Goal: Information Seeking & Learning: Learn about a topic

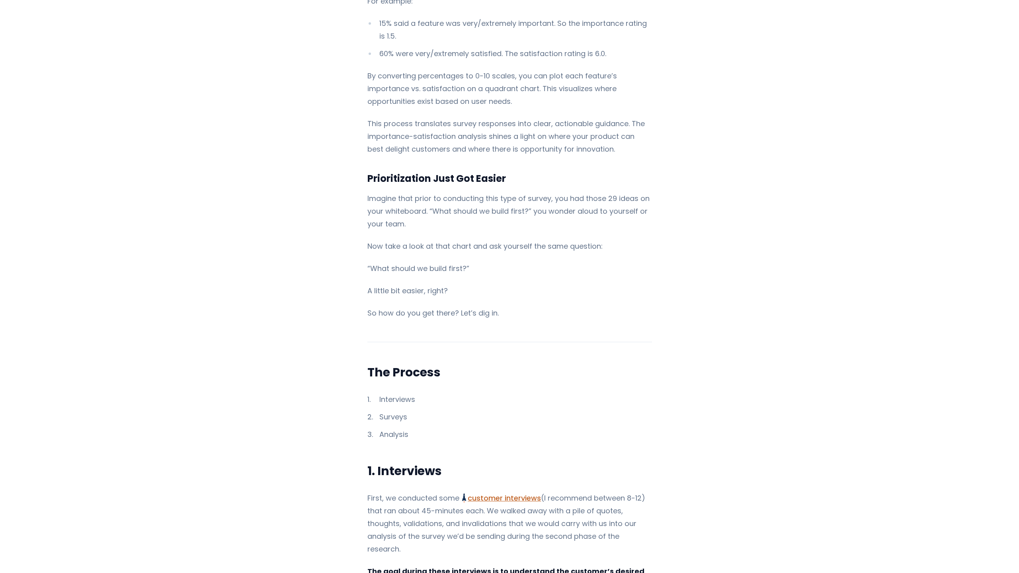
scroll to position [1688, 0]
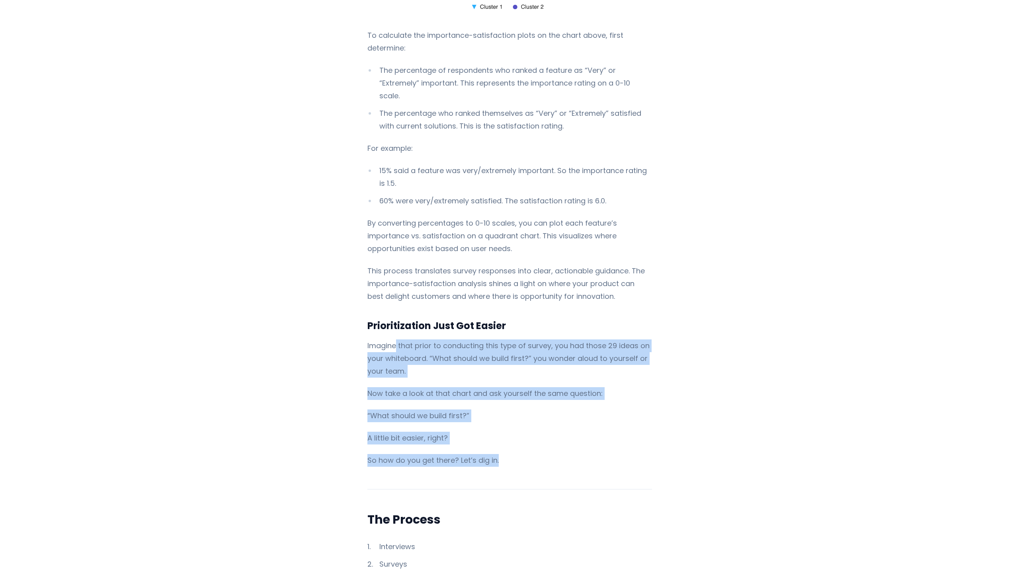
drag, startPoint x: 397, startPoint y: 336, endPoint x: 498, endPoint y: 459, distance: 159.8
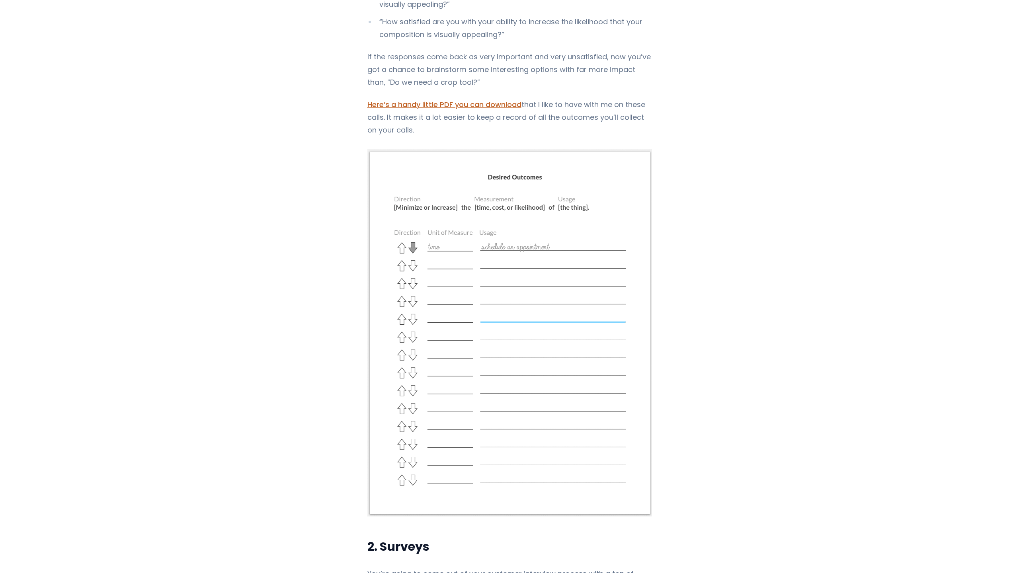
scroll to position [3008, 0]
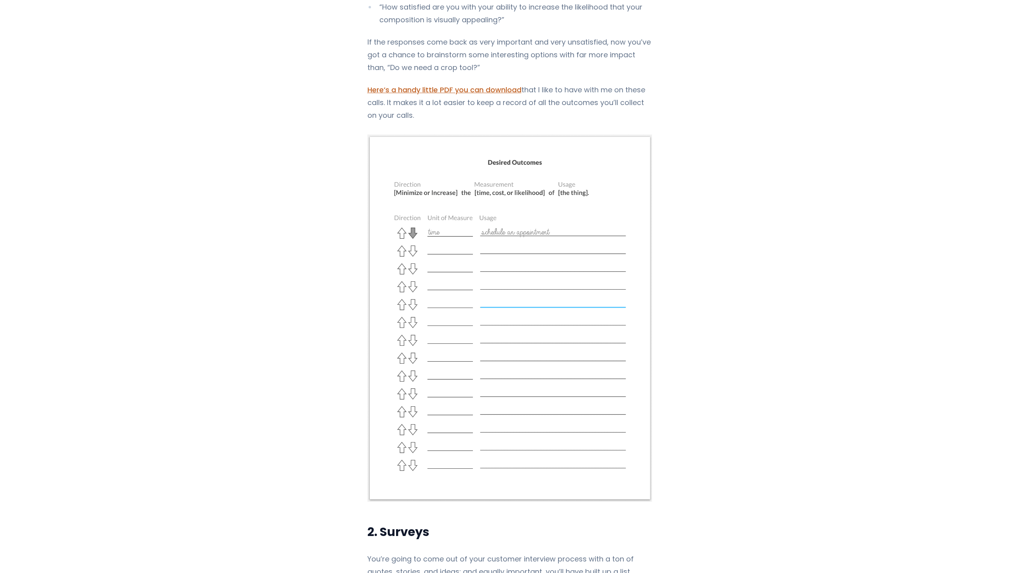
drag, startPoint x: 382, startPoint y: 161, endPoint x: 741, endPoint y: 285, distance: 379.5
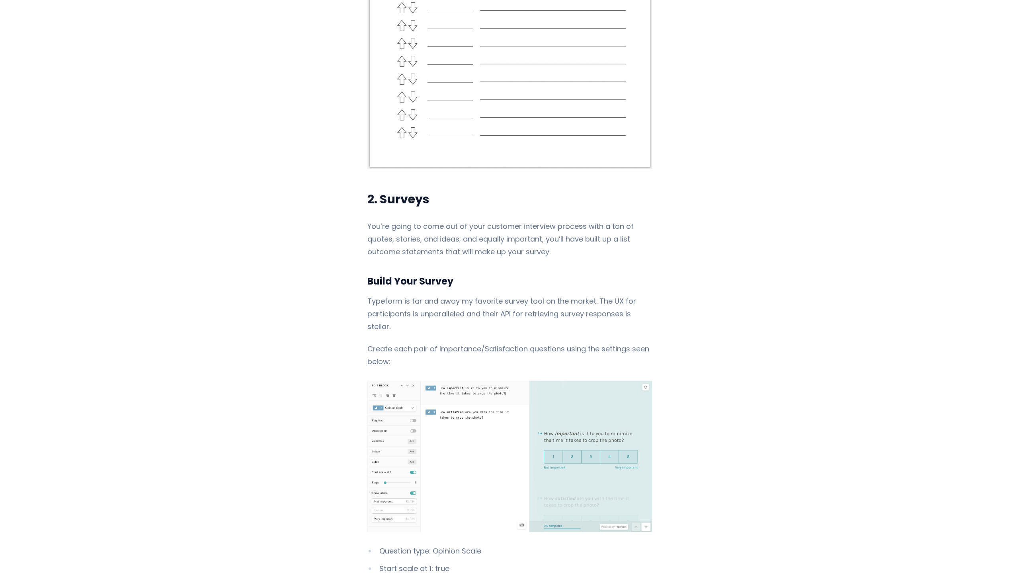
scroll to position [3339, 0]
drag, startPoint x: 532, startPoint y: 239, endPoint x: 538, endPoint y: 279, distance: 41.2
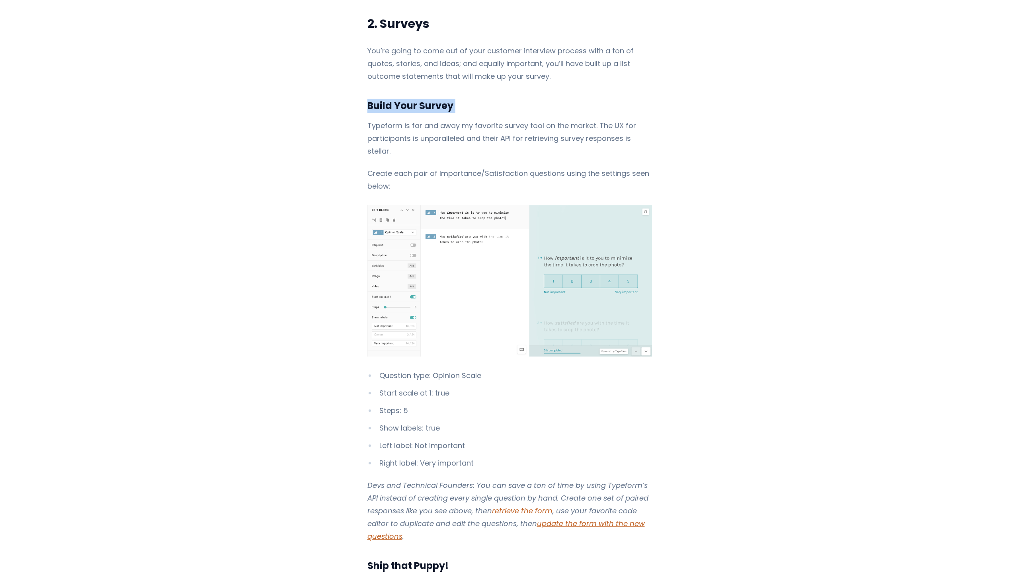
scroll to position [3495, 0]
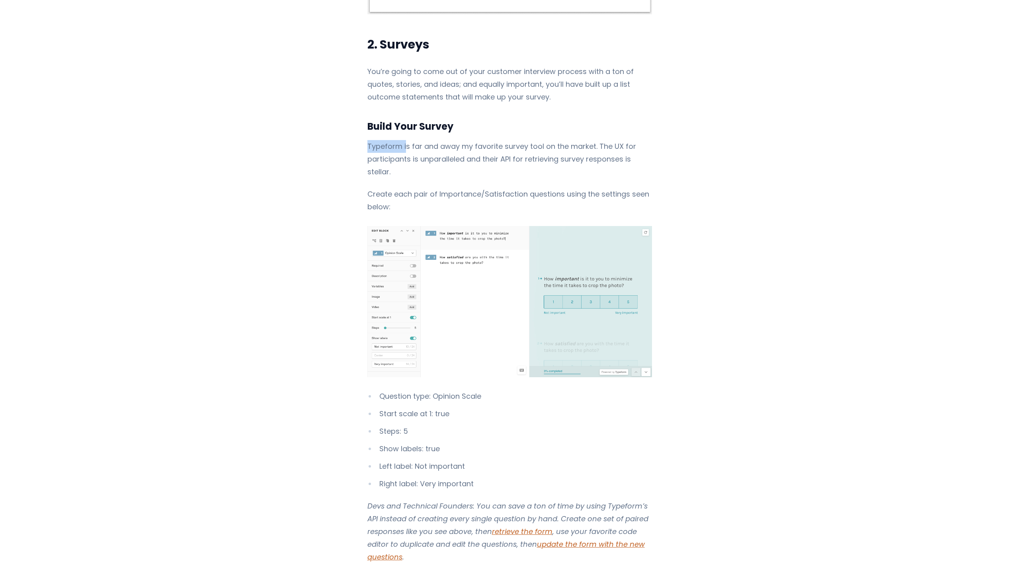
drag, startPoint x: 363, startPoint y: 135, endPoint x: 400, endPoint y: 135, distance: 37.4
click at [400, 140] on p "Typeform is far and away my favorite survey tool on the market. The UX for part…" at bounding box center [509, 159] width 285 height 38
click at [378, 140] on p "Typeform is far and away my favorite survey tool on the market. The UX for part…" at bounding box center [509, 159] width 285 height 38
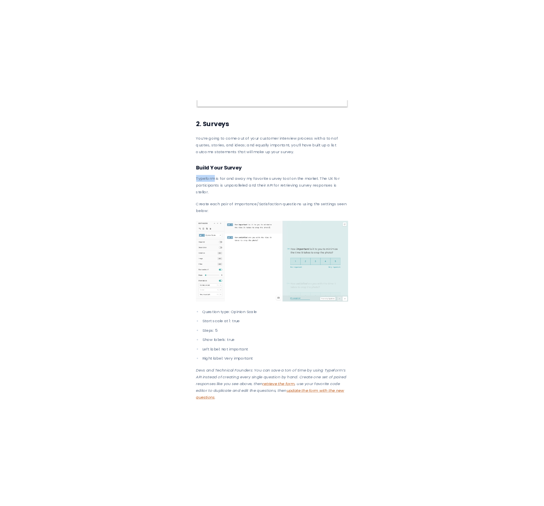
scroll to position [3519, 0]
